Goal: Task Accomplishment & Management: Use online tool/utility

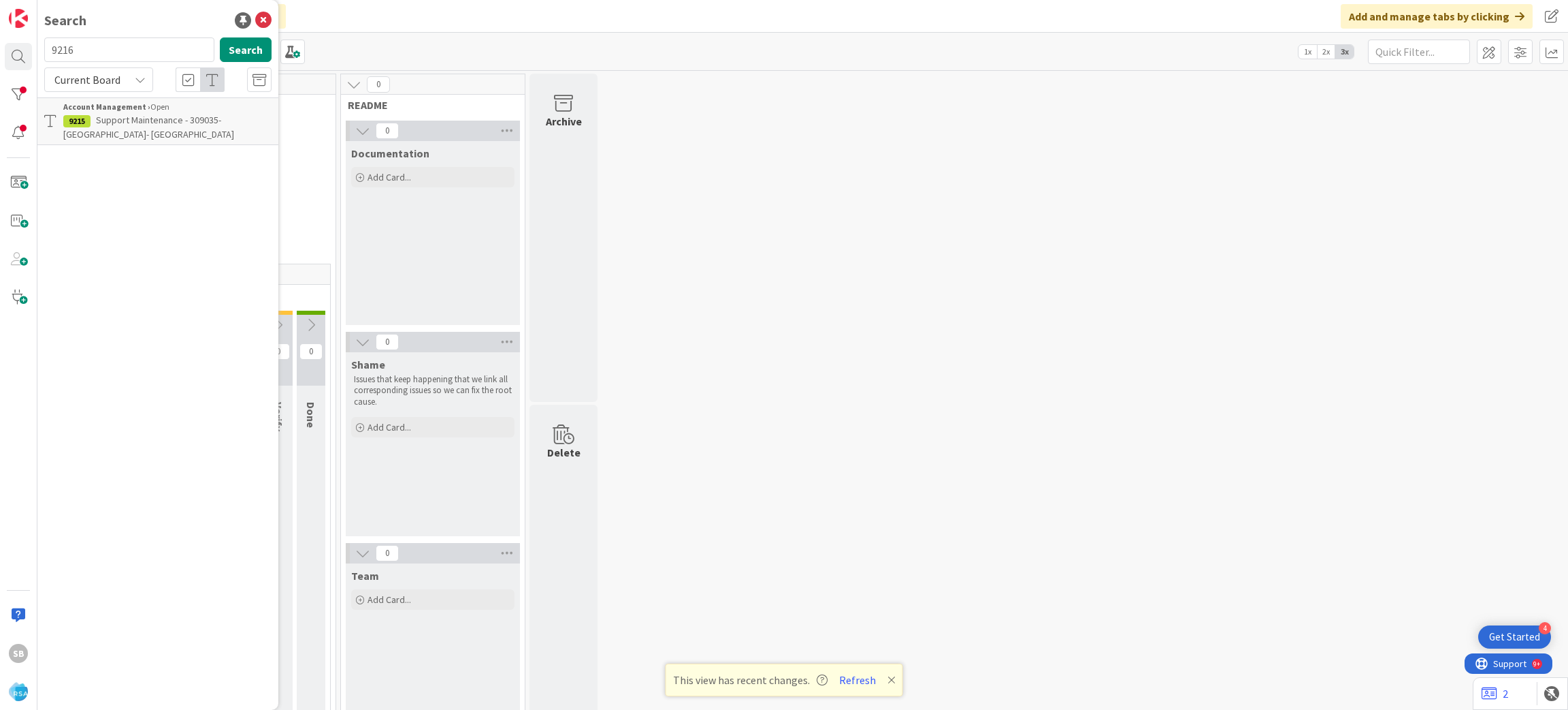
type input "9216"
click at [221, 125] on span "Support Defect- 309022- [PERSON_NAME] Markets- RSA" at bounding box center [163, 127] width 200 height 27
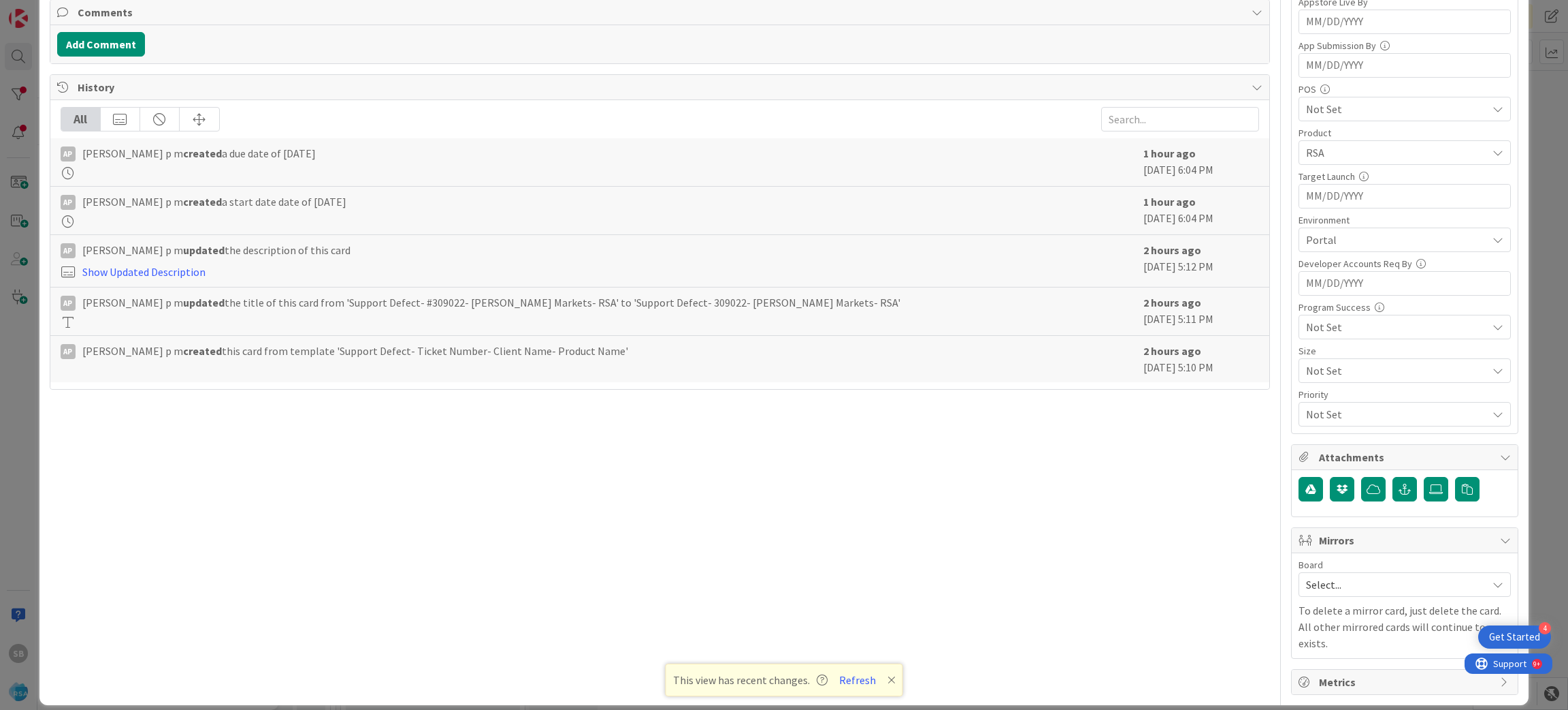
scroll to position [356, 0]
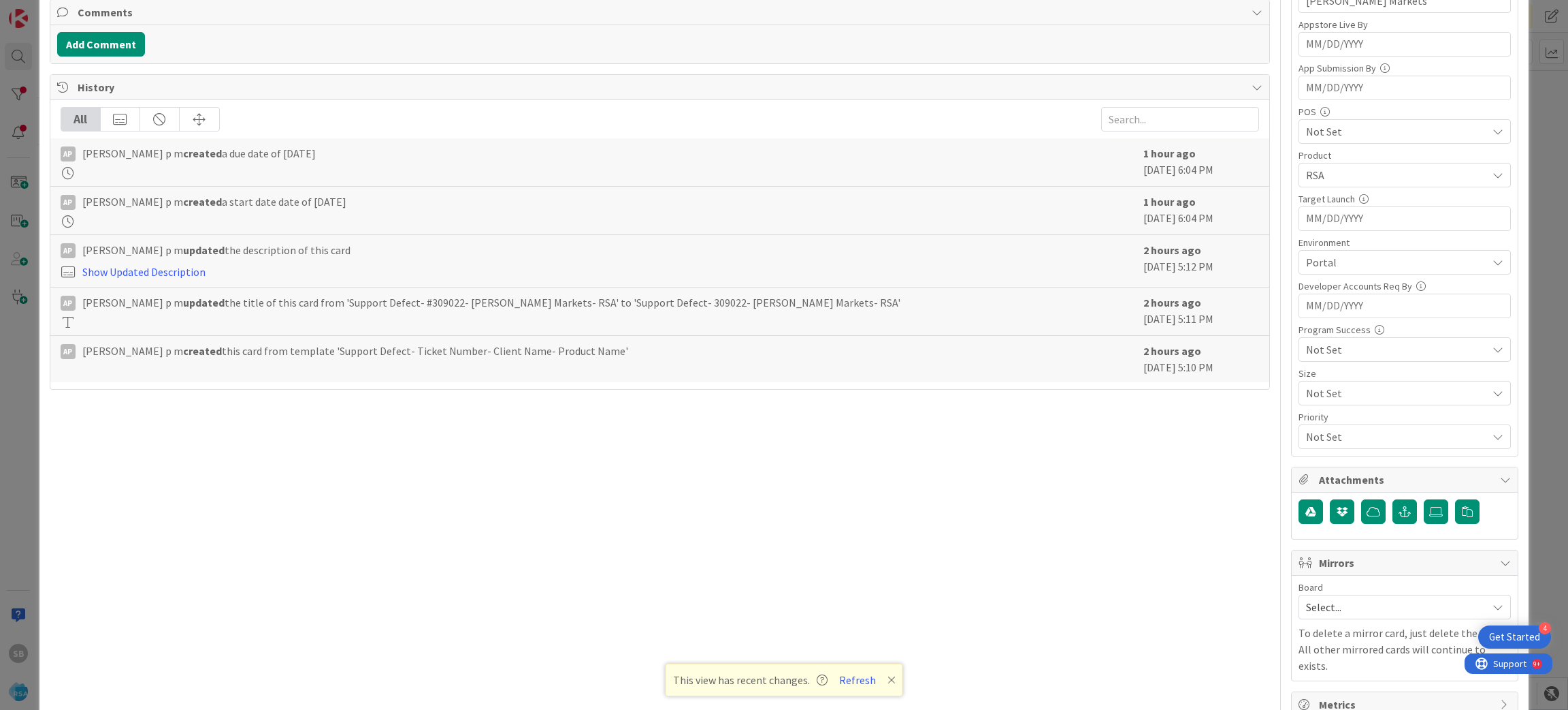
click at [1318, 623] on div "Board Select... To delete a mirror card, just delete the card. All other mirror…" at bounding box center [1405, 628] width 212 height 91
click at [1299, 596] on div "Board Select..." at bounding box center [1405, 601] width 212 height 37
click at [1307, 611] on span "Select..." at bounding box center [1393, 607] width 174 height 19
click at [1331, 569] on span "Software Development" at bounding box center [1414, 575] width 179 height 20
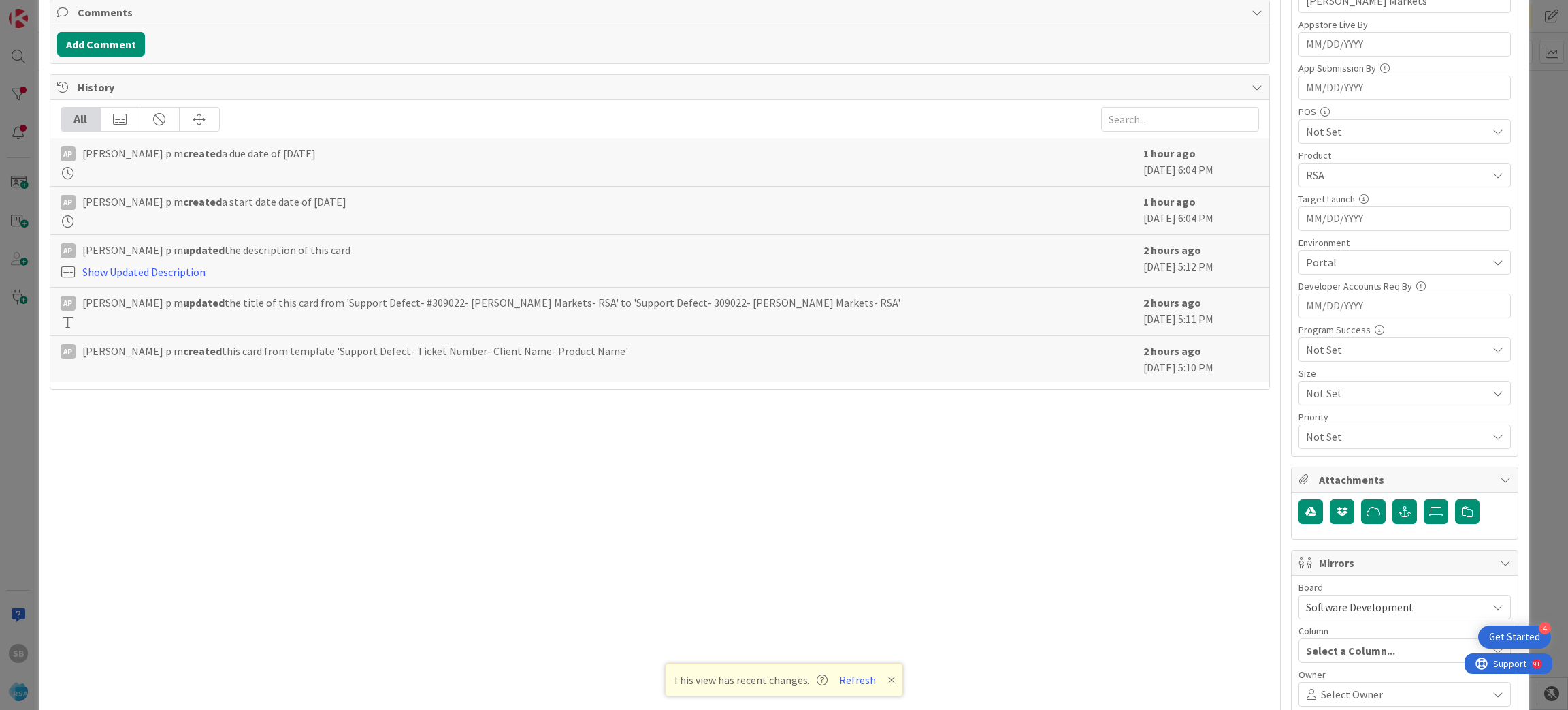
scroll to position [542, 0]
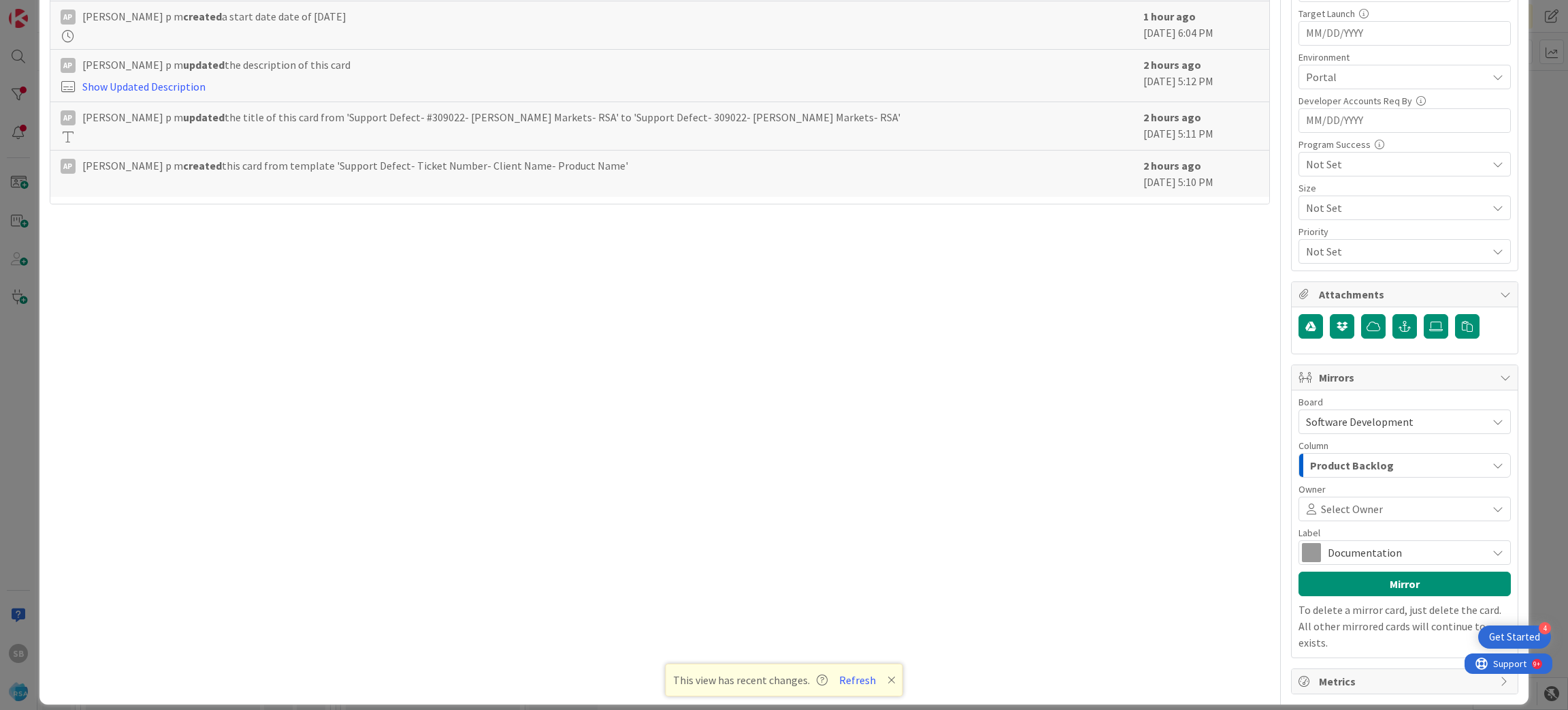
click at [1324, 504] on span "Select Owner" at bounding box center [1352, 509] width 62 height 17
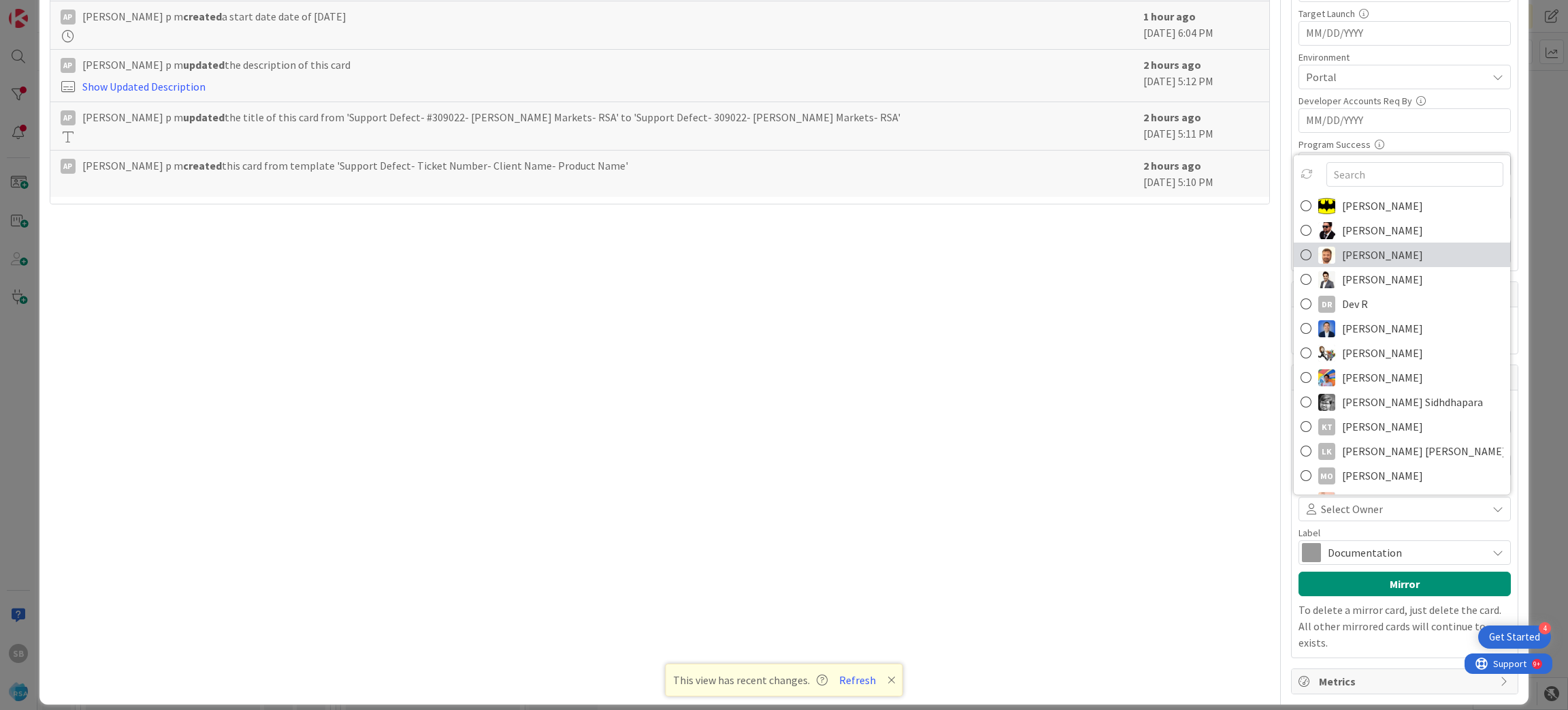
click at [1346, 260] on span "[PERSON_NAME]" at bounding box center [1382, 255] width 81 height 20
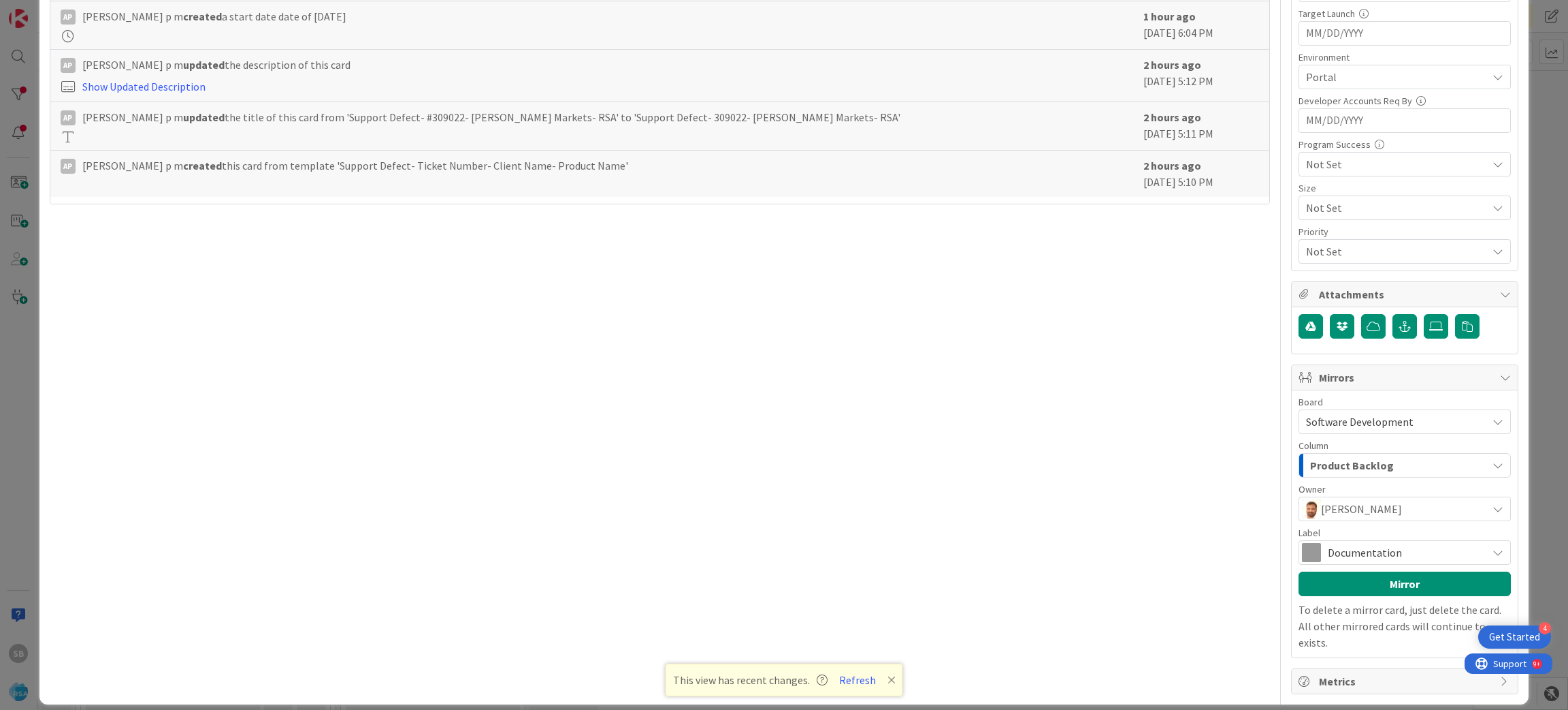
click at [1337, 558] on span "Documentation" at bounding box center [1404, 552] width 153 height 19
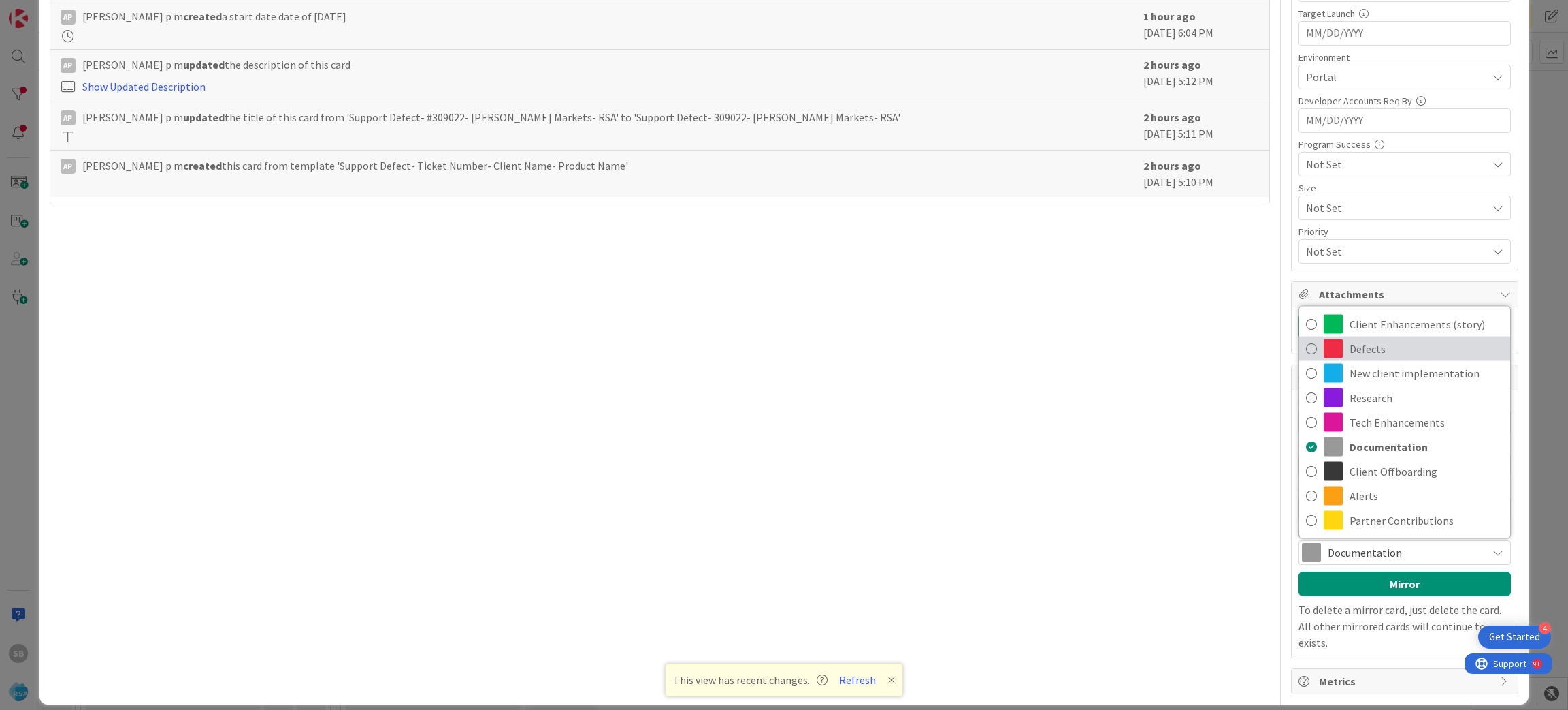
click at [1366, 355] on span "Defects" at bounding box center [1426, 349] width 153 height 20
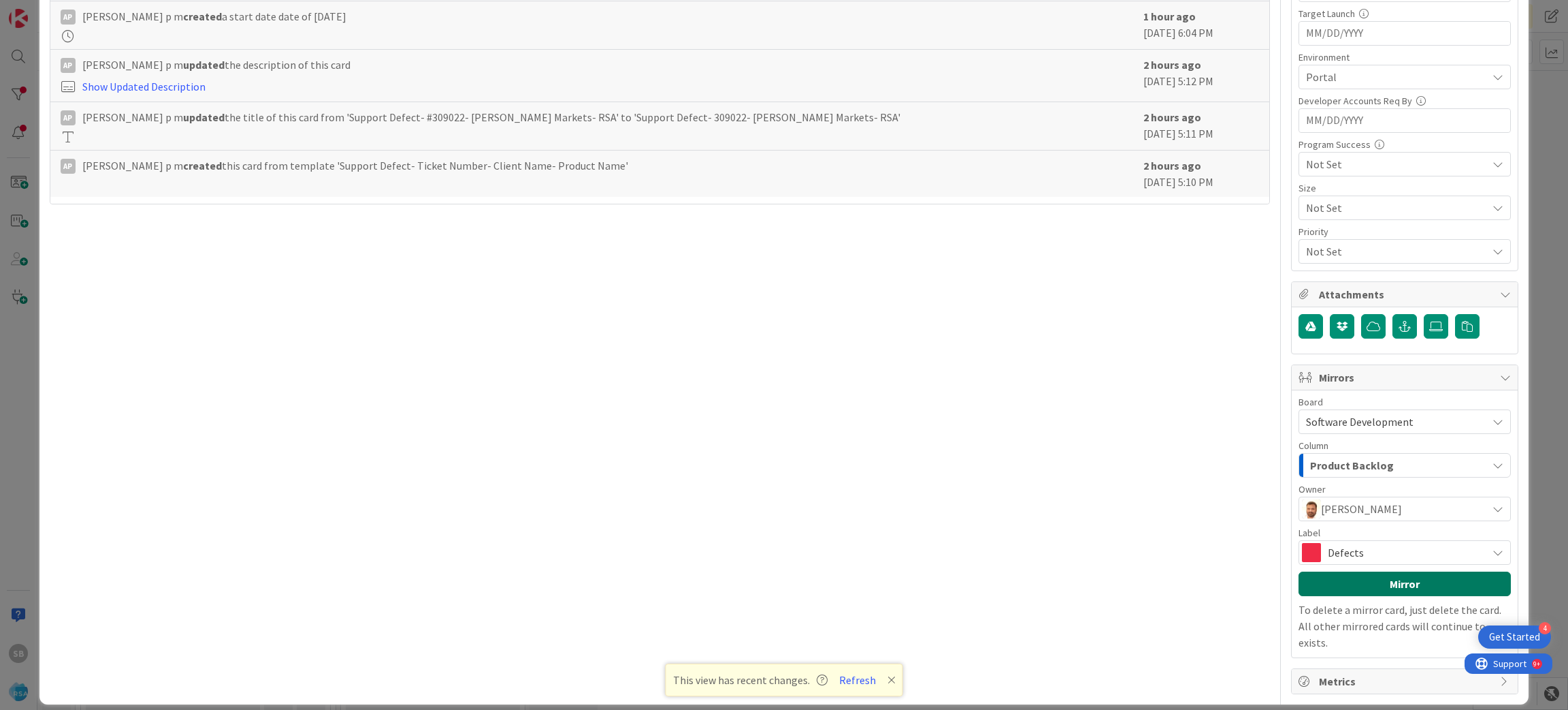
click at [1370, 580] on button "Mirror" at bounding box center [1405, 583] width 212 height 24
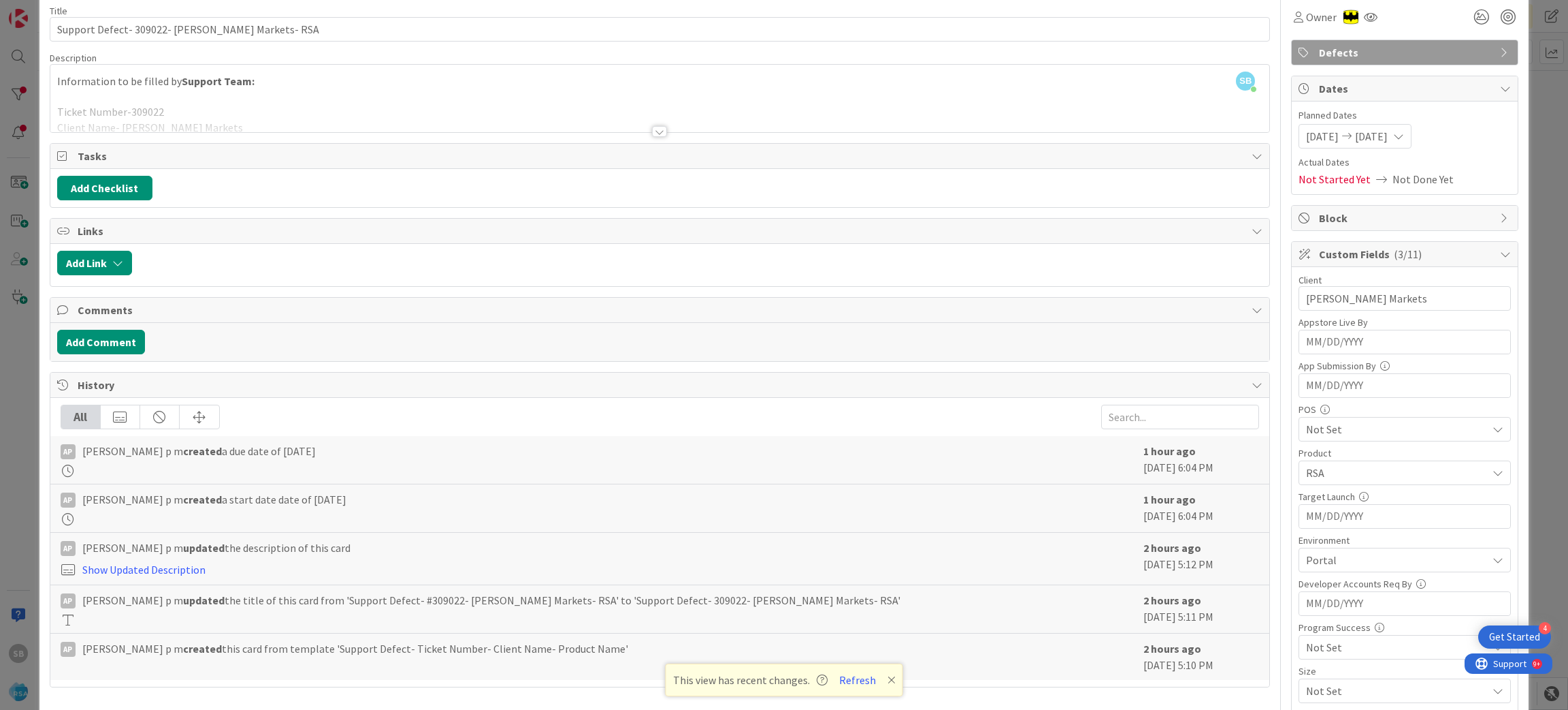
scroll to position [13, 0]
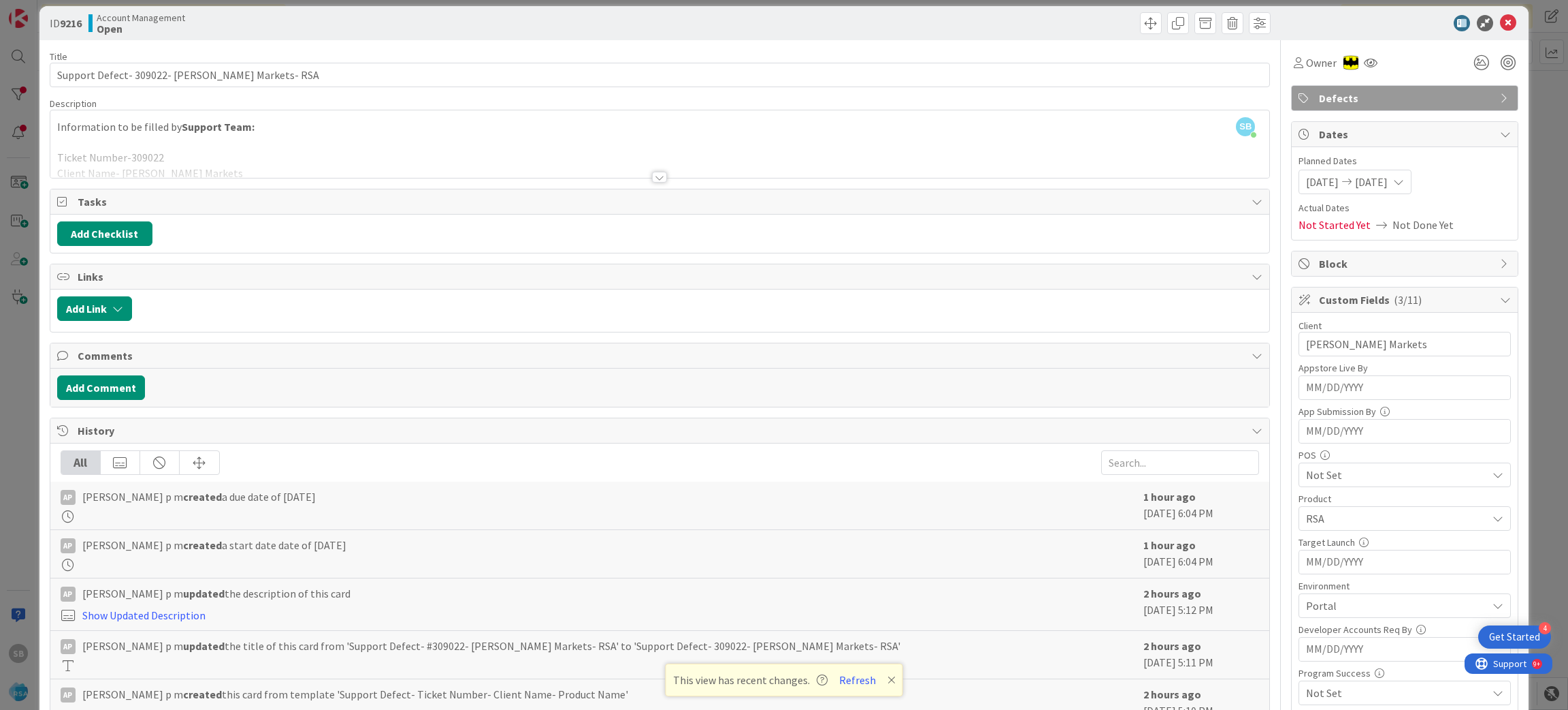
click at [1089, 138] on div "SB [PERSON_NAME] just joined Information to be filled by Support Team: Ticket N…" at bounding box center [660, 144] width 1220 height 67
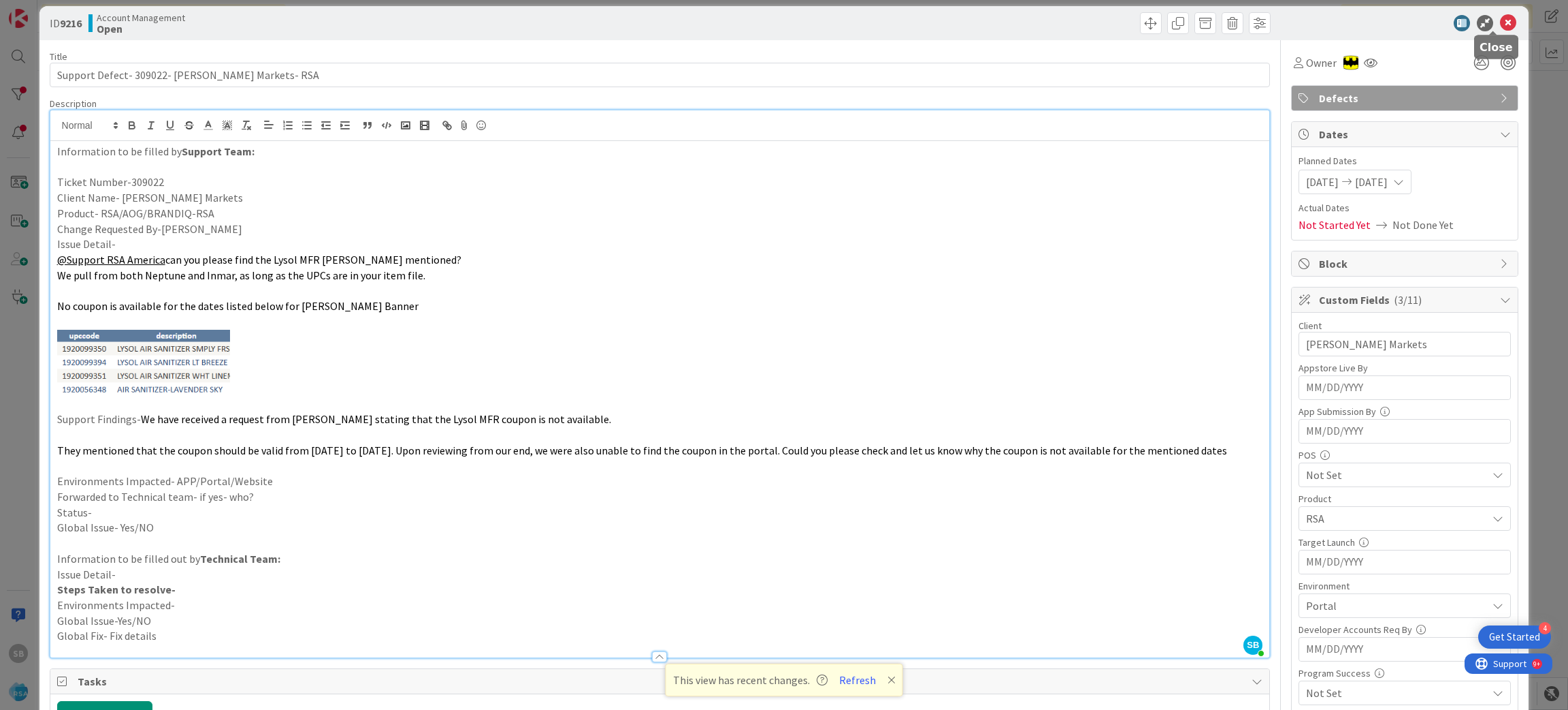
click at [1500, 15] on icon at bounding box center [1508, 23] width 17 height 17
